Goal: Entertainment & Leisure: Consume media (video, audio)

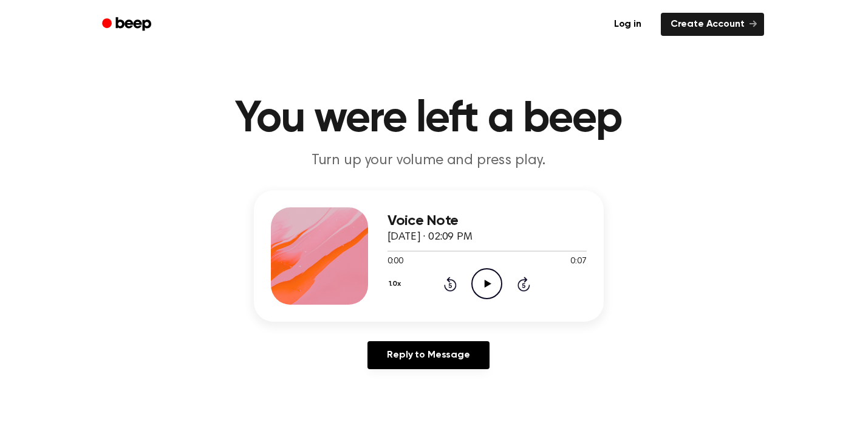
click at [471, 273] on icon "Play Audio" at bounding box center [486, 283] width 31 height 31
click at [447, 282] on icon "Rewind 5 seconds" at bounding box center [449, 284] width 13 height 16
click at [482, 281] on icon "Pause Audio" at bounding box center [486, 283] width 31 height 31
click at [484, 277] on icon "Play Audio" at bounding box center [486, 283] width 31 height 31
click at [484, 277] on icon "Pause Audio" at bounding box center [486, 283] width 31 height 31
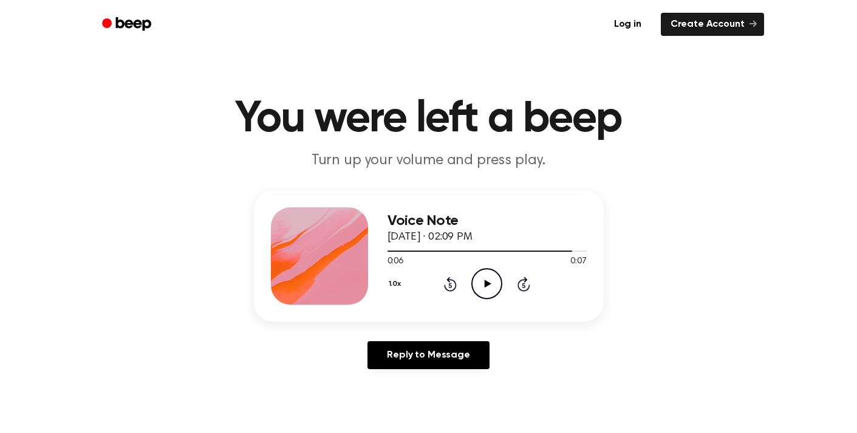
click at [454, 292] on div "1.0x Rewind 5 seconds Play Audio Skip 5 seconds" at bounding box center [487, 283] width 199 height 31
click at [454, 282] on icon "Rewind 5 seconds" at bounding box center [449, 284] width 13 height 16
click at [453, 284] on icon "Rewind 5 seconds" at bounding box center [449, 284] width 13 height 16
click at [484, 279] on icon "Play Audio" at bounding box center [486, 283] width 31 height 31
click at [484, 279] on icon "Pause Audio" at bounding box center [486, 283] width 31 height 31
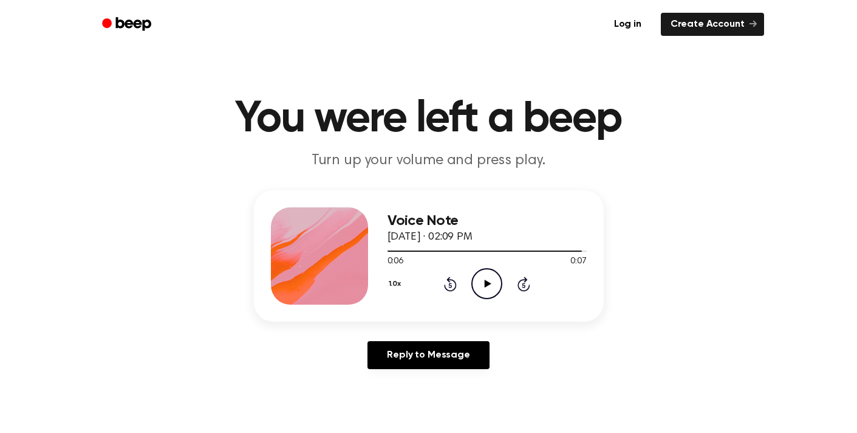
click at [484, 283] on icon "Play Audio" at bounding box center [486, 283] width 31 height 31
click at [485, 287] on icon "Play Audio" at bounding box center [486, 283] width 31 height 31
click at [478, 289] on icon "Pause Audio" at bounding box center [486, 283] width 31 height 31
click at [478, 289] on icon "Play Audio" at bounding box center [486, 283] width 31 height 31
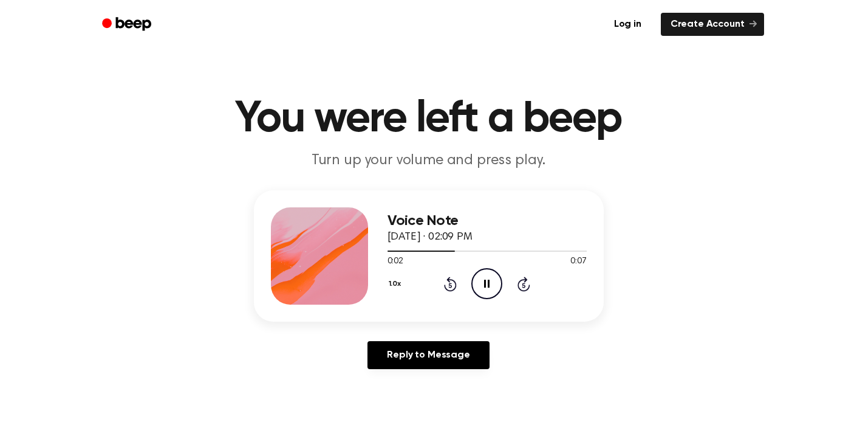
click at [478, 289] on icon "Pause Audio" at bounding box center [486, 283] width 31 height 31
click at [481, 295] on icon "Play Audio" at bounding box center [486, 283] width 31 height 31
click at [481, 295] on icon "Pause Audio" at bounding box center [486, 283] width 31 height 31
click at [484, 279] on icon "Play Audio" at bounding box center [486, 283] width 31 height 31
